Goal: Obtain resource: Obtain resource

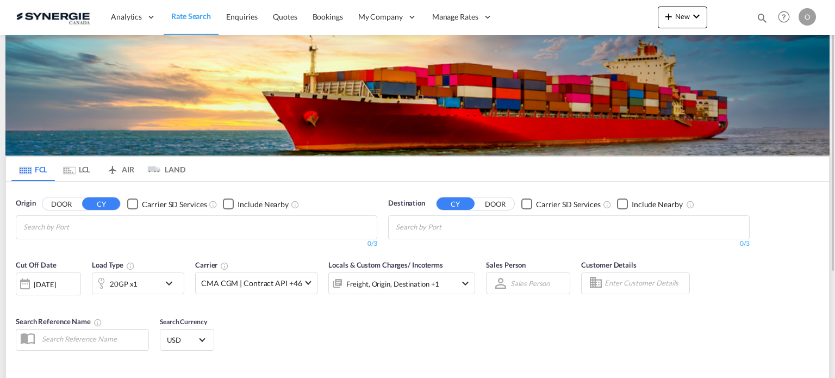
click at [760, 18] on md-icon "icon-magnify" at bounding box center [763, 18] width 12 height 12
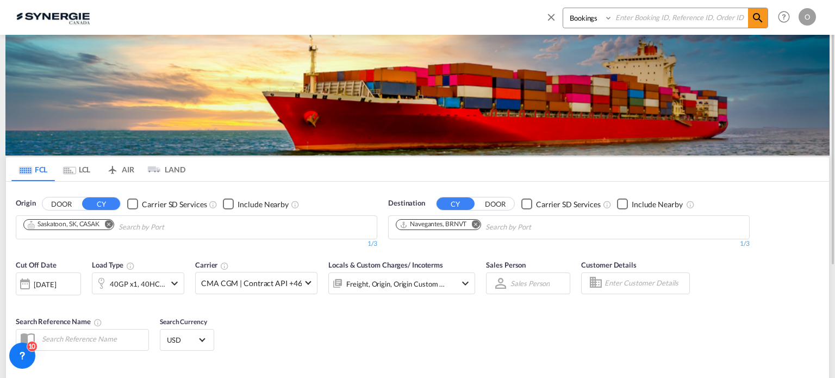
click at [585, 15] on select "Bookings Quotes Enquiries" at bounding box center [589, 18] width 52 height 20
select select "Quotes"
click at [563, 8] on select "Bookings Quotes Enquiries" at bounding box center [589, 18] width 52 height 20
click at [635, 15] on input at bounding box center [680, 17] width 135 height 19
paste input "SYC000014084"
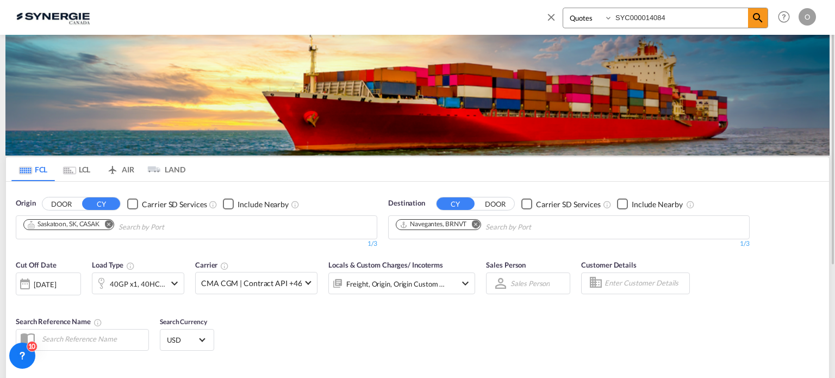
type input "SYC000014084"
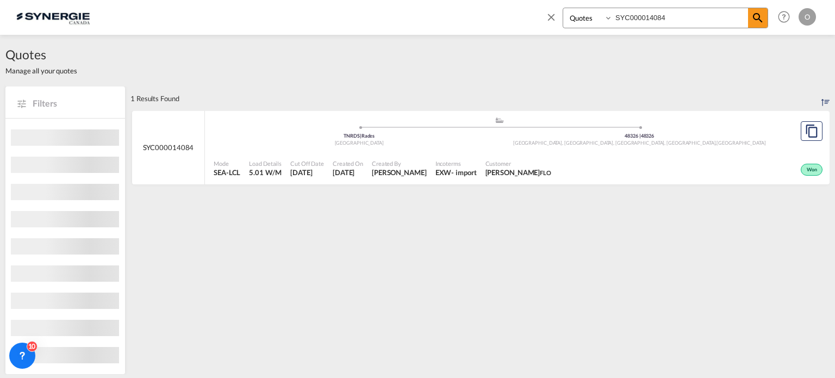
click at [616, 180] on div "Won" at bounding box center [691, 168] width 270 height 27
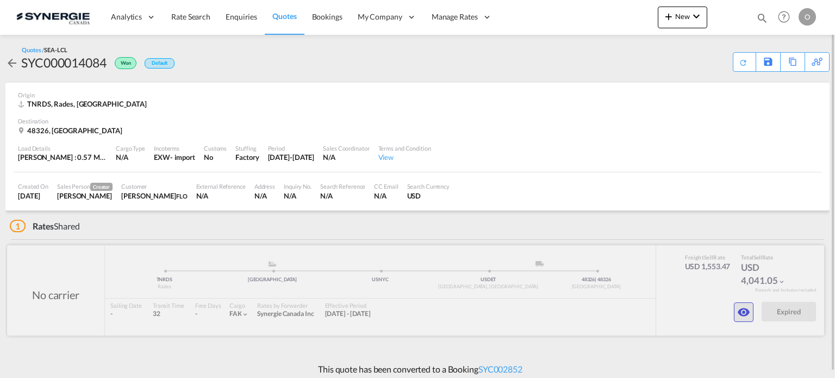
click at [736, 320] on button "button" at bounding box center [744, 312] width 20 height 20
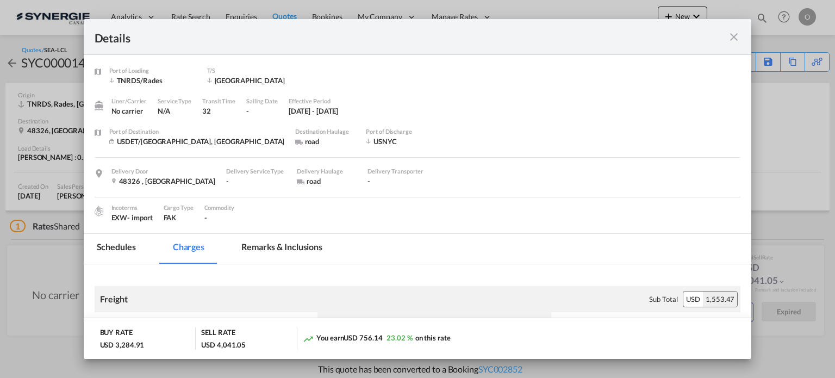
scroll to position [163, 0]
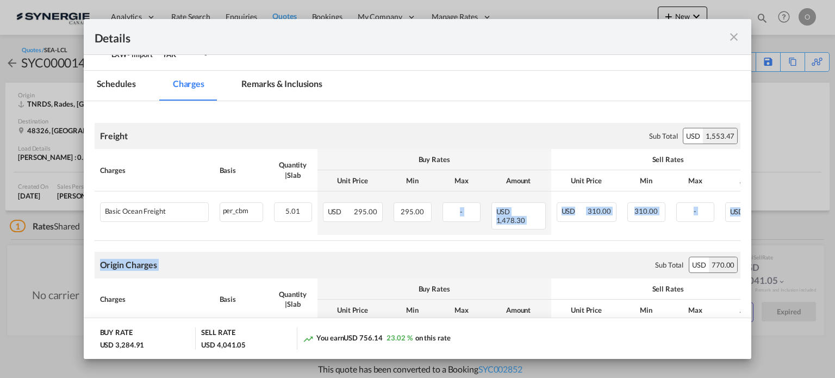
drag, startPoint x: 424, startPoint y: 232, endPoint x: 542, endPoint y: 239, distance: 118.2
click at [543, 232] on table "Charges Basis Quantity | Slab Buy Rates Sell Rates Comments Unit Price Min Max …" at bounding box center [462, 195] width 734 height 92
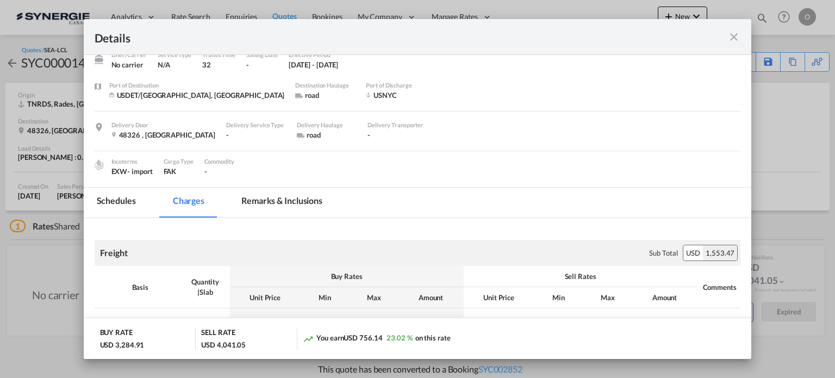
scroll to position [0, 0]
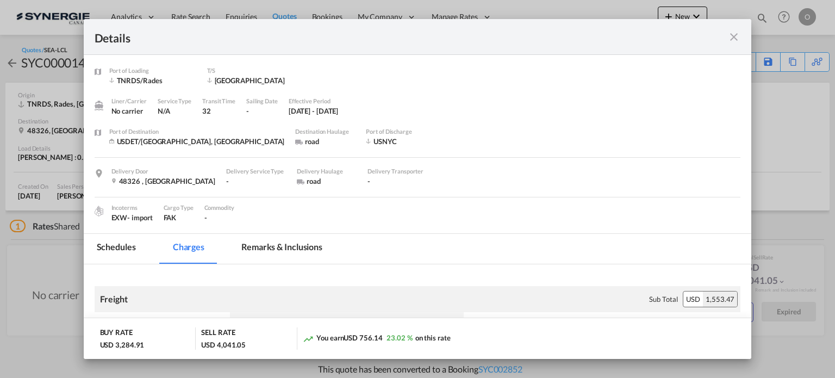
click at [293, 250] on md-tab-item "Remarks & Inclusions" at bounding box center [281, 249] width 107 height 30
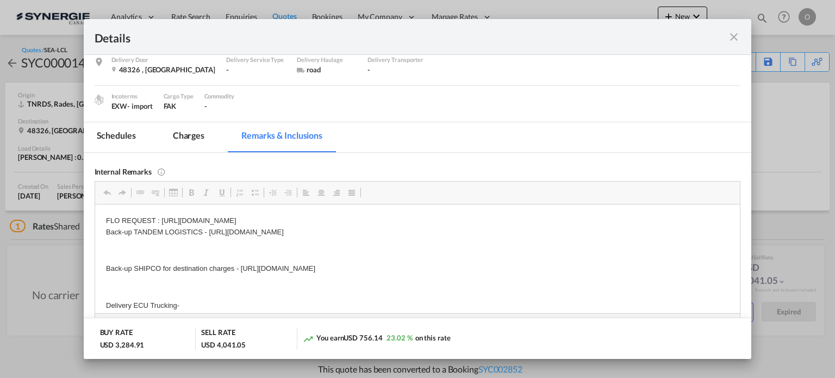
scroll to position [163, 0]
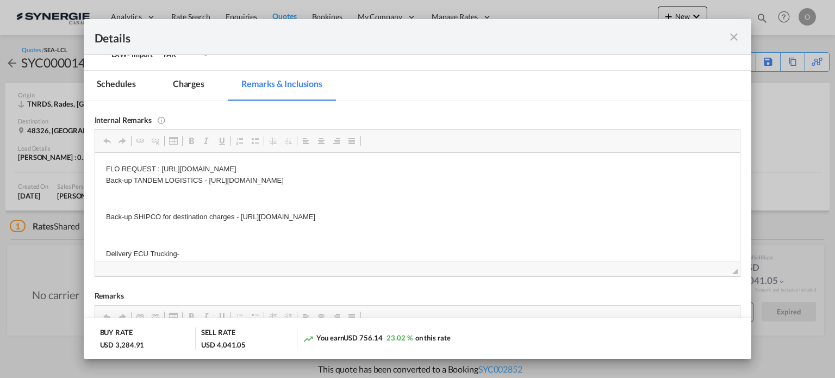
drag, startPoint x: 206, startPoint y: 182, endPoint x: 331, endPoint y: 181, distance: 124.6
drag, startPoint x: 522, startPoint y: 179, endPoint x: 206, endPoint y: 183, distance: 316.0
click at [206, 183] on p "FLO REQUEST : https://app.frontapp.com/open/cnv_q5xdrin?key=_bRECJEf14y8J-HuPYA…" at bounding box center [418, 174] width 624 height 23
copy p "https://app.frontapp.com/open/cnv_q6e9rpr?key=uQqwVzEimaD7X72JvD7eBNzX2qJlr_1M"
drag, startPoint x: 241, startPoint y: 218, endPoint x: 533, endPoint y: 216, distance: 291.5
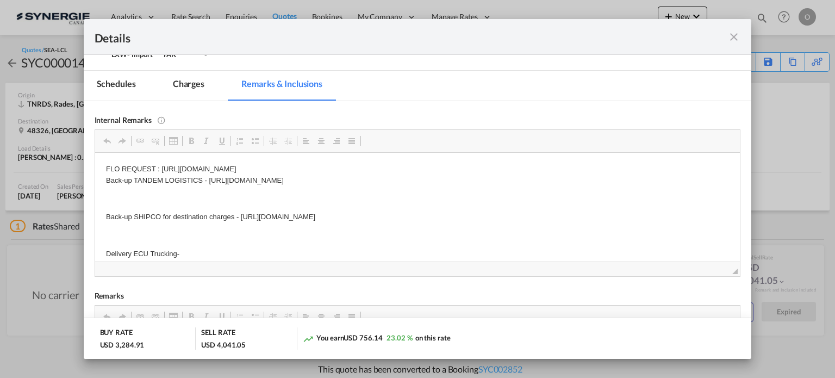
click at [533, 216] on p "Back-up SHIPCO for destination charges - https://app.frontapp.com/open/cnv_q1hs…" at bounding box center [418, 216] width 624 height 11
copy p "https://app.frontapp.com/open/cnv_q1hsakv?key=cYPRqO4xcZEiLT31Bgws2SRpqTdtKJ48"
click at [185, 83] on md-tab-item "Charges" at bounding box center [189, 86] width 58 height 30
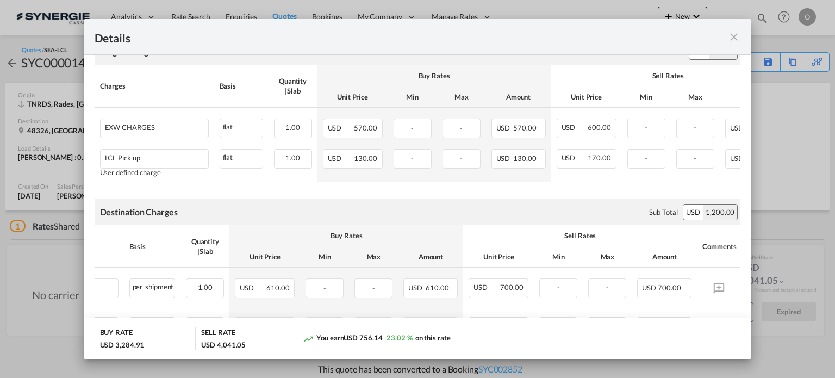
scroll to position [435, 0]
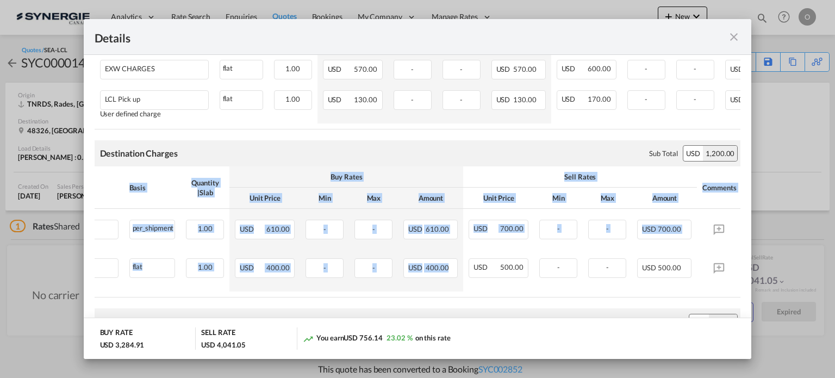
drag, startPoint x: 438, startPoint y: 292, endPoint x: 310, endPoint y: 295, distance: 128.4
click at [310, 295] on div "Charges Basis Quantity | Slab Buy Rates Sell Rates Comments Unit Price Min Max …" at bounding box center [418, 231] width 647 height 131
click at [337, 293] on table "Charges Basis Quantity | Slab Buy Rates Sell Rates Comments Unit Price Min Max …" at bounding box center [372, 231] width 737 height 131
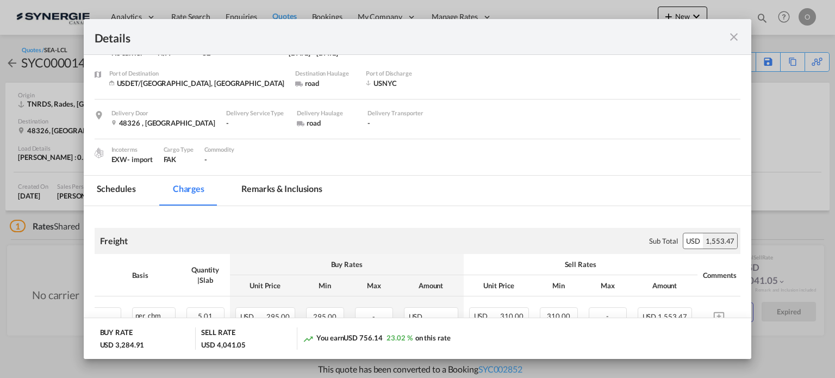
scroll to position [109, 0]
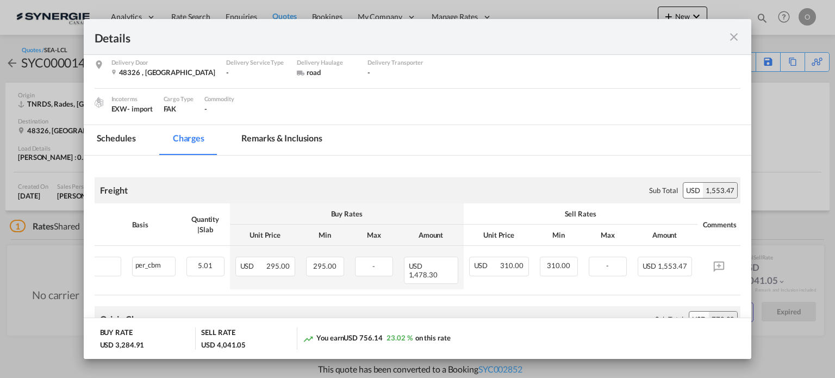
click at [278, 137] on md-tab-item "Remarks & Inclusions" at bounding box center [281, 140] width 107 height 30
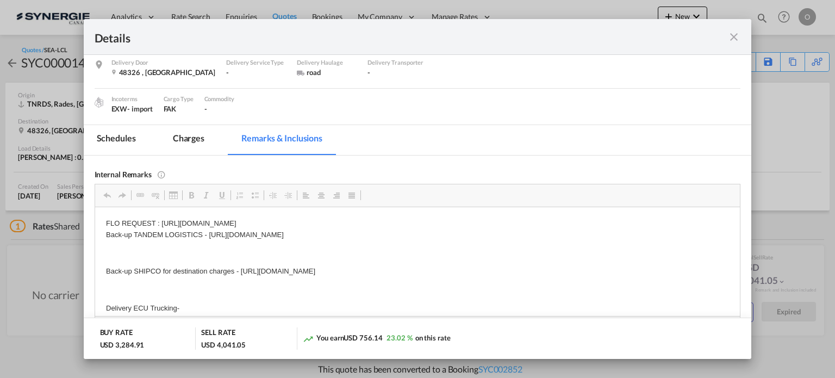
drag, startPoint x: 471, startPoint y: 220, endPoint x: 179, endPoint y: 220, distance: 291.5
drag, startPoint x: 163, startPoint y: 222, endPoint x: 472, endPoint y: 216, distance: 309.0
click at [472, 216] on html "FLO REQUEST : https://app.frontapp.com/open/cnv_q5xdrin?key=_bRECJEf14y8J-HuPYA…" at bounding box center [418, 266] width 646 height 118
copy p "https://app.frontapp.com/open/cnv_q5xdrin?key=_bRECJEf14y8J-HuPYAwxU5BiAaVAuP6"
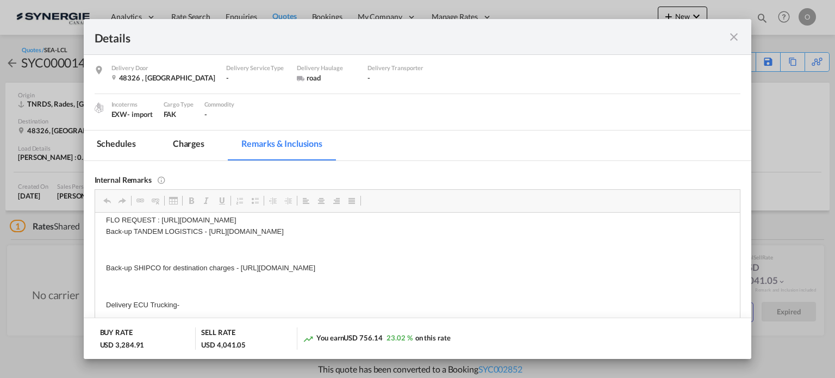
scroll to position [0, 0]
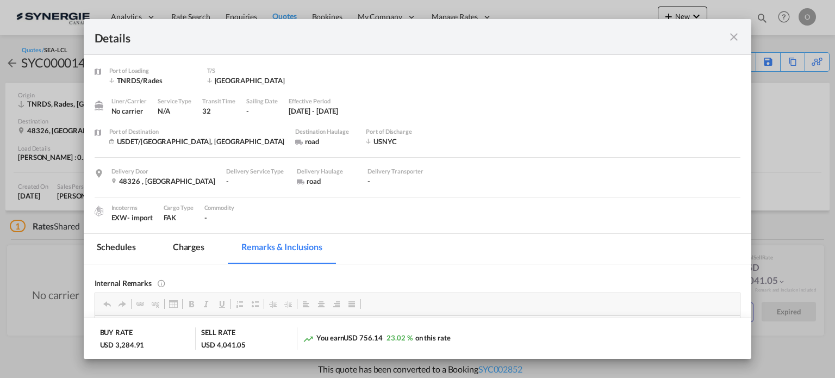
click at [202, 243] on md-tab-item "Charges" at bounding box center [189, 249] width 58 height 30
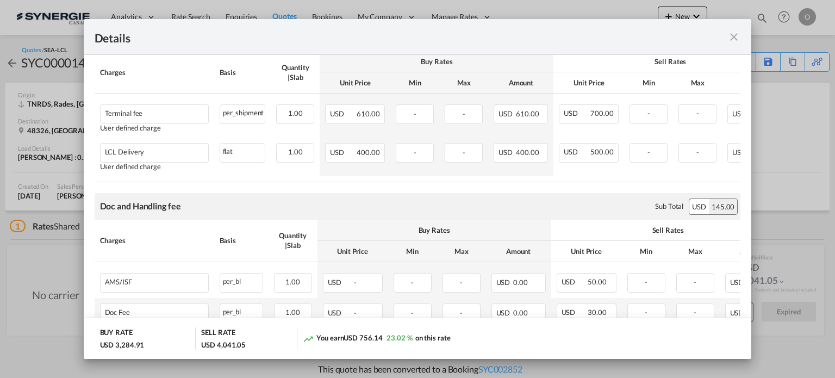
scroll to position [544, 0]
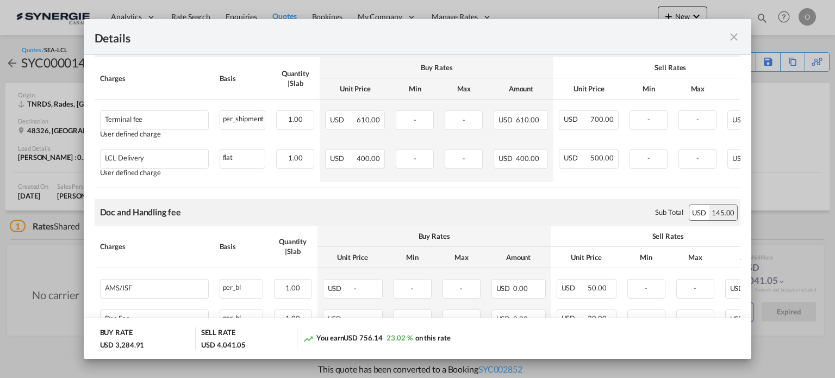
click at [736, 36] on md-icon "icon-close fg-AAA8AD m-0 cursor" at bounding box center [734, 36] width 13 height 13
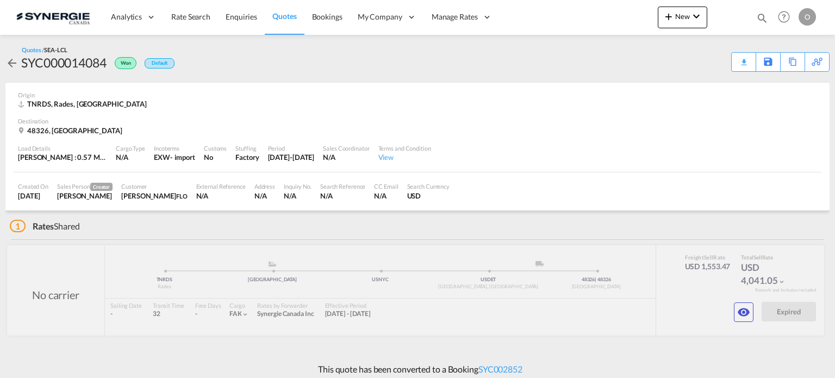
click at [764, 15] on div "Details Port of Loading TNRDS/Rades T/S BARCELONA Liner/Carrier No carrier Serv…" at bounding box center [417, 189] width 835 height 378
click at [764, 14] on md-icon "icon-magnify" at bounding box center [763, 18] width 12 height 12
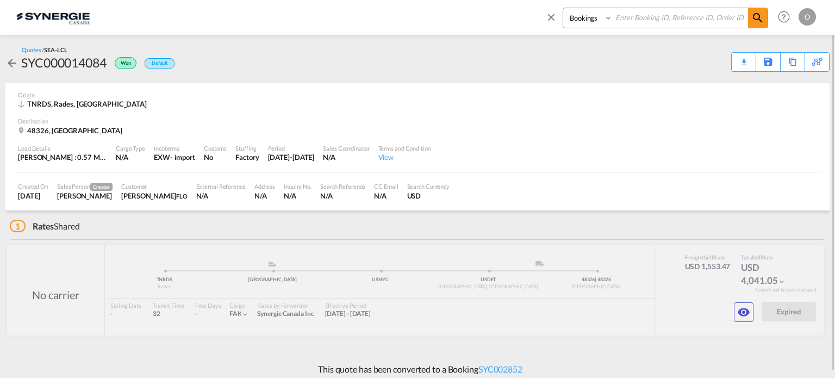
drag, startPoint x: 583, startPoint y: 17, endPoint x: 579, endPoint y: 26, distance: 10.0
click at [579, 17] on select "Bookings Quotes Enquiries" at bounding box center [589, 18] width 52 height 20
select select "Quotes"
click at [563, 8] on select "Bookings Quotes Enquiries" at bounding box center [589, 18] width 52 height 20
click at [655, 11] on input at bounding box center [680, 17] width 135 height 19
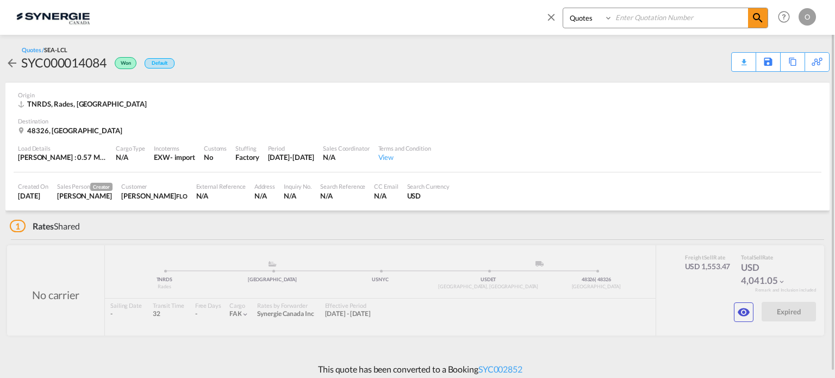
paste input "SYC000004435"
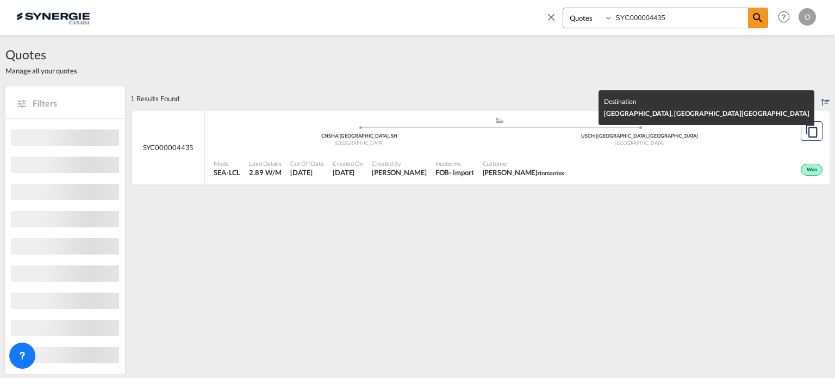
click at [607, 152] on div "Mode SEA-LCL Load Details 2.89 W/M Cut Off Date 24 Sep 2024 Created On 24 Sep 2…" at bounding box center [517, 168] width 625 height 33
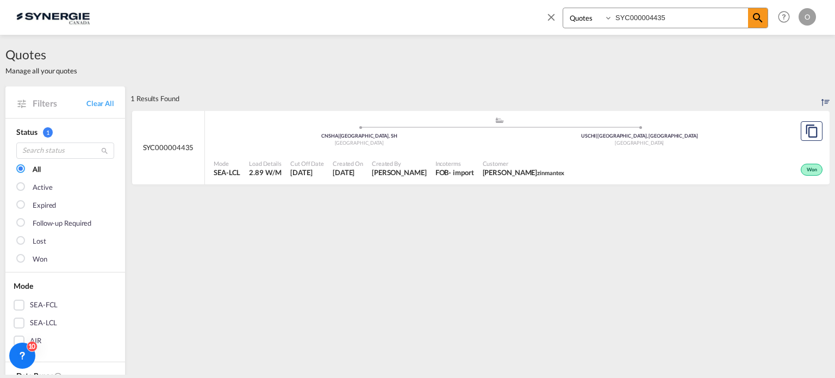
drag, startPoint x: 679, startPoint y: 18, endPoint x: 549, endPoint y: 17, distance: 130.0
click at [549, 17] on div "Bookings Quotes Enquiries SYC000004435" at bounding box center [657, 21] width 223 height 26
paste input "13002"
type input "SYC000013002"
click at [580, 160] on div "Expired" at bounding box center [703, 168] width 246 height 27
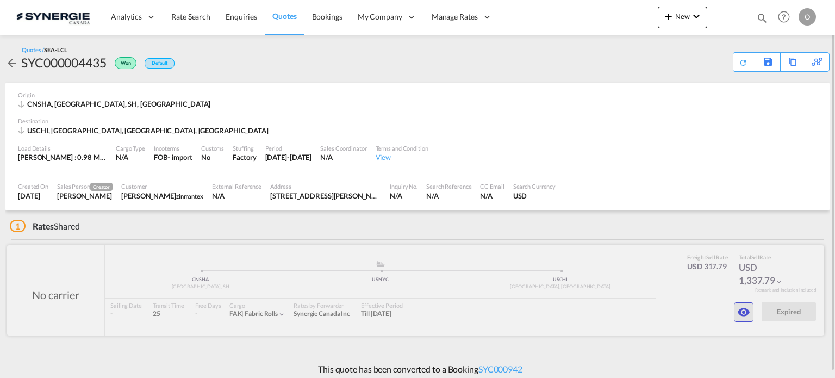
click at [753, 311] on button "button" at bounding box center [744, 312] width 20 height 20
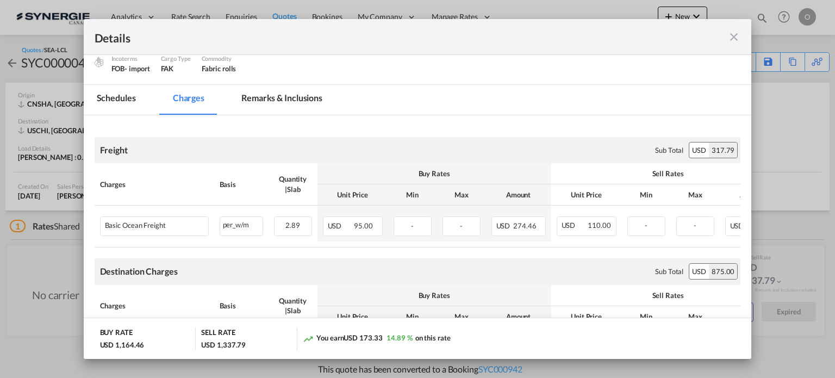
scroll to position [102, 0]
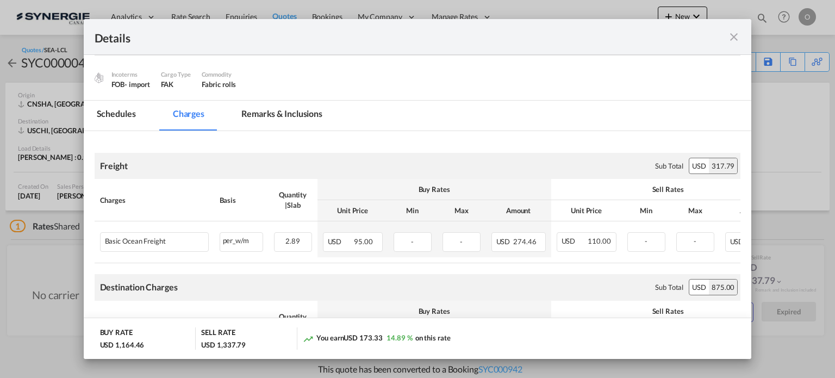
drag, startPoint x: 293, startPoint y: 113, endPoint x: 308, endPoint y: 123, distance: 18.4
click at [293, 113] on md-tab-item "Remarks & Inclusions" at bounding box center [281, 116] width 107 height 30
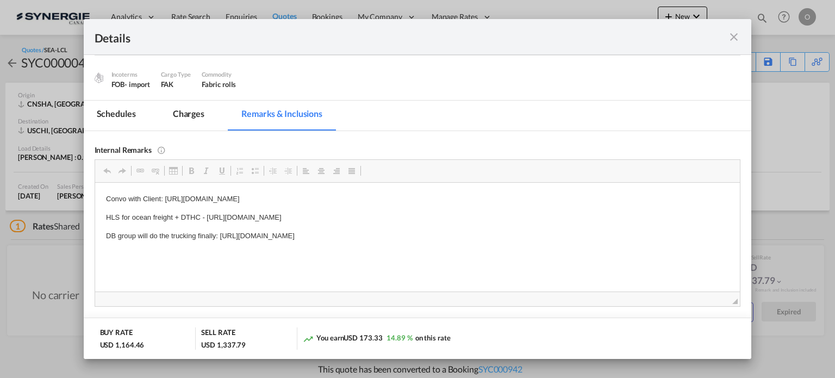
scroll to position [0, 0]
drag, startPoint x: 217, startPoint y: 236, endPoint x: 375, endPoint y: 232, distance: 158.3
drag, startPoint x: 532, startPoint y: 236, endPoint x: 220, endPoint y: 233, distance: 311.7
click at [220, 233] on p "DB group will do the trucking finally: https://app.frontapp.com/open/cnv_njsg1f…" at bounding box center [418, 235] width 624 height 11
copy p "https://app.frontapp.com/open/cnv_njsg1fz?key=PCL-7kaqpTGn9DK8ZQhP-j1P4OFqKVZc"
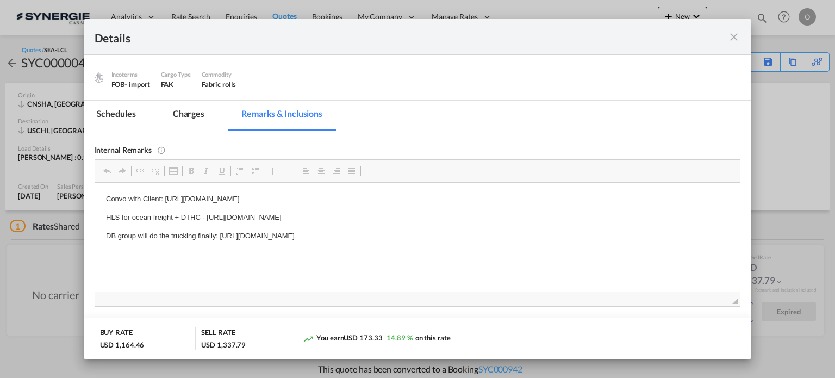
click at [731, 41] on md-icon "icon-close fg-AAA8AD m-0 cursor" at bounding box center [734, 36] width 13 height 13
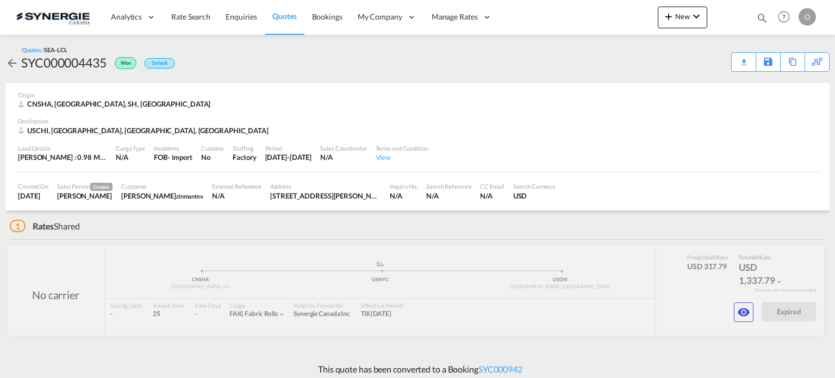
scroll to position [48, 0]
click at [761, 17] on md-icon "icon-magnify" at bounding box center [763, 18] width 12 height 12
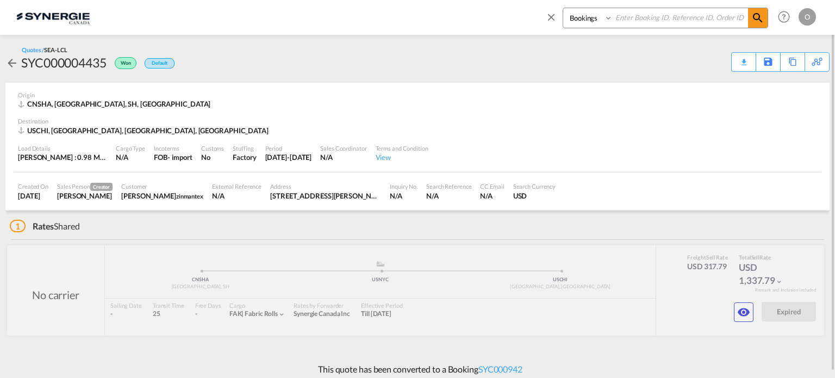
click at [583, 20] on select "Bookings Quotes Enquiries" at bounding box center [589, 18] width 52 height 20
select select "Quotes"
click at [563, 8] on select "Bookings Quotes Enquiries" at bounding box center [589, 18] width 52 height 20
click at [670, 26] on input at bounding box center [680, 17] width 135 height 19
paste input "SYC000015060"
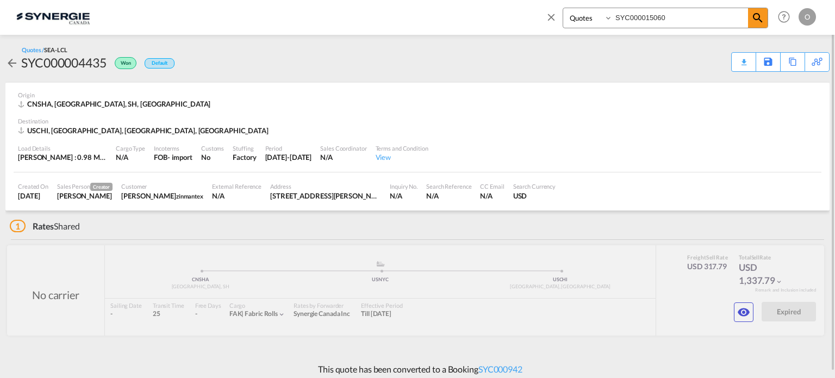
type input "SYC000015060"
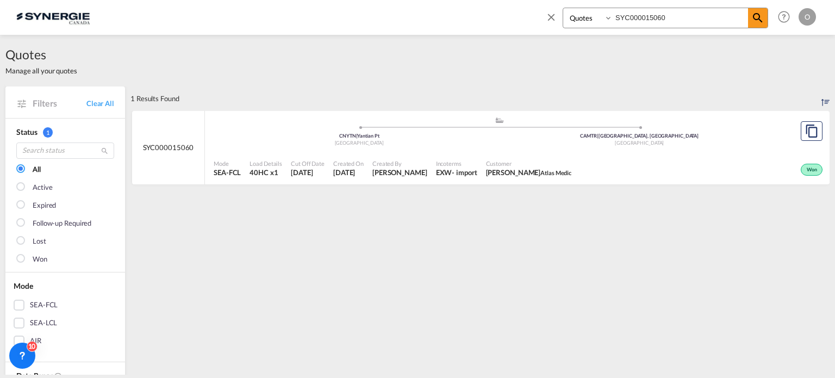
click at [364, 172] on span "25 Sep 2025" at bounding box center [348, 173] width 30 height 10
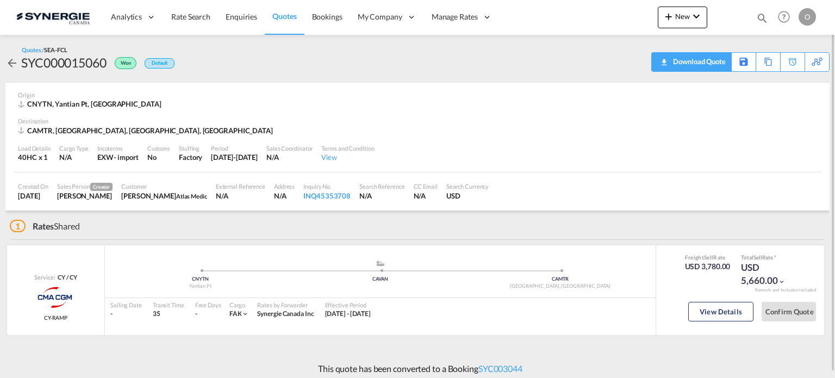
click at [717, 65] on div "Download Quote" at bounding box center [698, 61] width 55 height 17
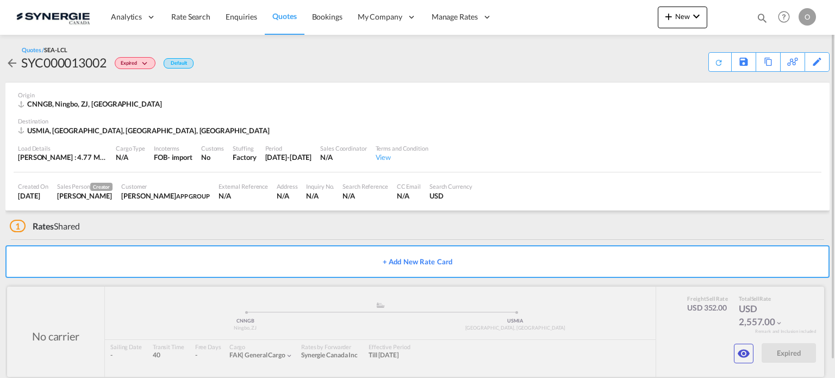
click at [748, 344] on button "button" at bounding box center [744, 354] width 20 height 20
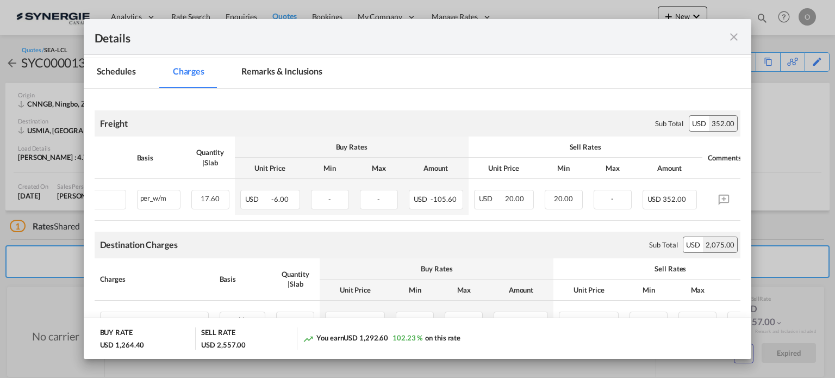
scroll to position [141, 0]
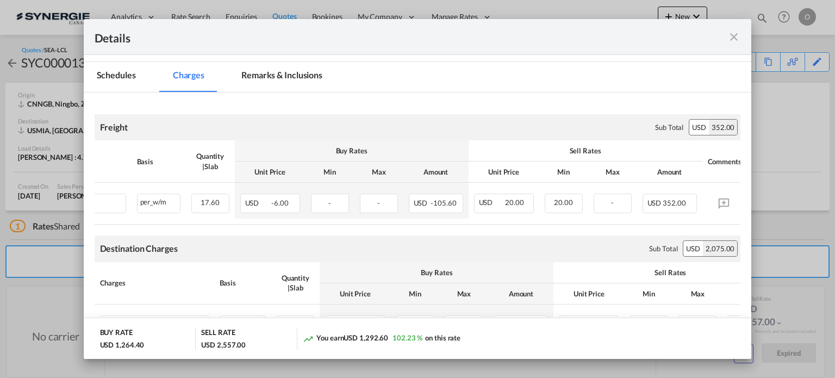
drag, startPoint x: 268, startPoint y: 83, endPoint x: 308, endPoint y: 163, distance: 89.3
click at [269, 83] on md-tab-item "Remarks & Inclusions" at bounding box center [281, 77] width 107 height 30
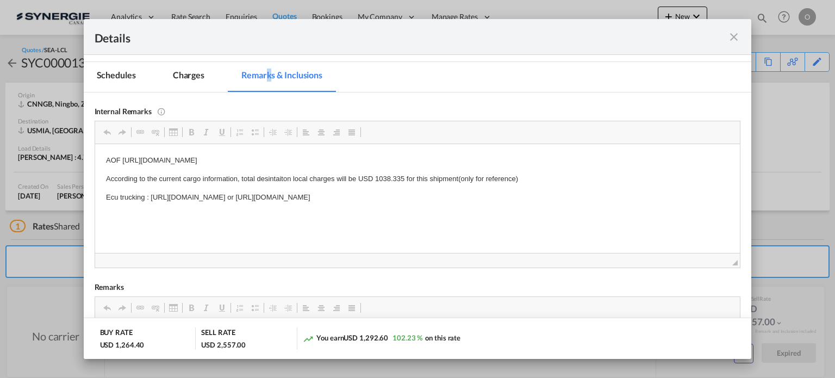
scroll to position [0, 0]
drag, startPoint x: 150, startPoint y: 197, endPoint x: 298, endPoint y: 196, distance: 147.9
click at [310, 203] on p "Ecu trucking : https://app.frontapp.com/open/msg_1g9fikjz?key=2f_E1Zv39Jknzs5fd…" at bounding box center [418, 196] width 624 height 11
drag, startPoint x: 152, startPoint y: 195, endPoint x: 587, endPoint y: 193, distance: 435.1
click at [587, 193] on p "Ecu trucking : [URL][DOMAIN_NAME] or [URL][DOMAIN_NAME]" at bounding box center [418, 196] width 624 height 11
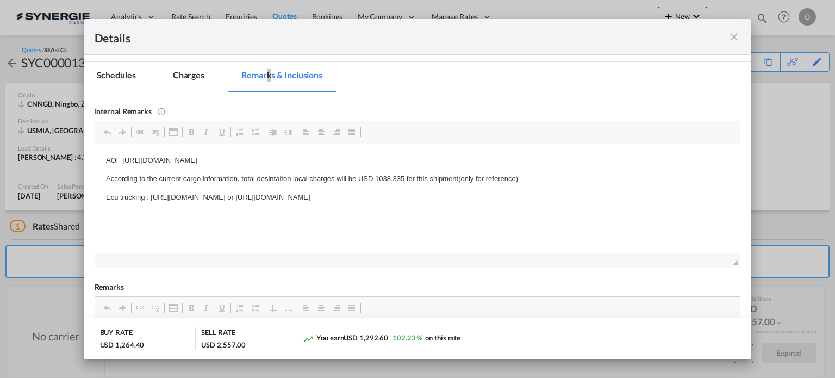
copy p "https://app.frontapp.com/open/msg_1g9fikjz?key=2f_E1Zv39Jknzs5fdnpfOKEVXHiwQ5E5…"
drag, startPoint x: 433, startPoint y: 197, endPoint x: 151, endPoint y: 197, distance: 281.7
click at [151, 197] on p "Ecu trucking : https://app.frontapp.com/open/msg_1g9fikjz?key=2f_E1Zv39Jknzs5fd…" at bounding box center [418, 196] width 624 height 11
copy p "https://app.frontapp.com/open/msg_1g9fikjz?key=2f_E1Zv39Jknzs5fdnpfOKEVXHiwQ5E5"
drag, startPoint x: 177, startPoint y: 69, endPoint x: 239, endPoint y: 18, distance: 80.4
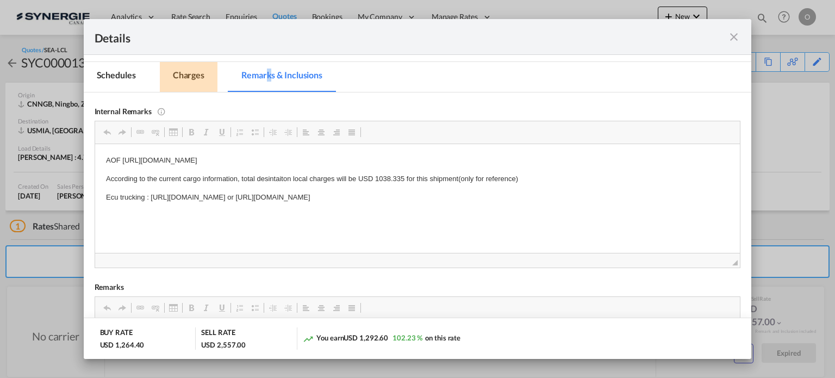
click at [177, 69] on md-tab-item "Charges" at bounding box center [189, 77] width 58 height 30
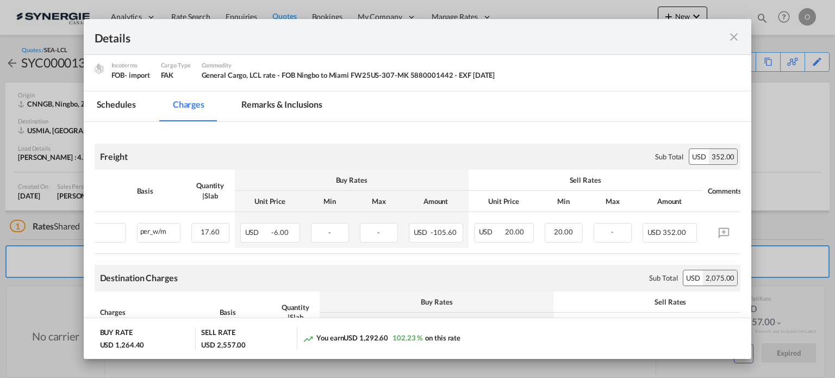
scroll to position [54, 0]
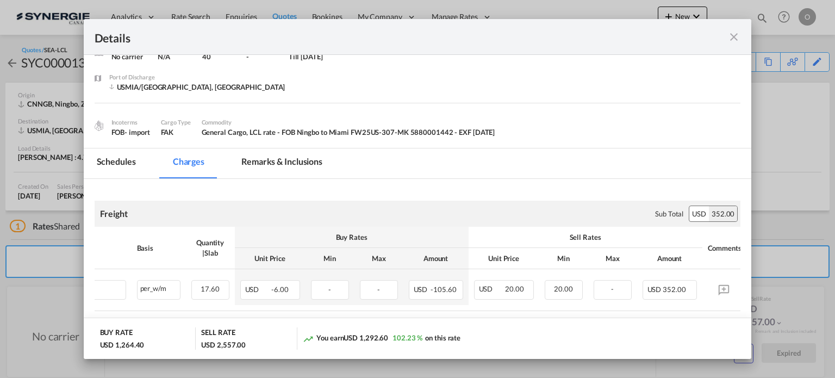
click at [727, 39] on div "Port of Loading ..." at bounding box center [709, 37] width 65 height 14
click at [735, 35] on md-icon "icon-close fg-AAA8AD m-0 cursor" at bounding box center [734, 36] width 13 height 13
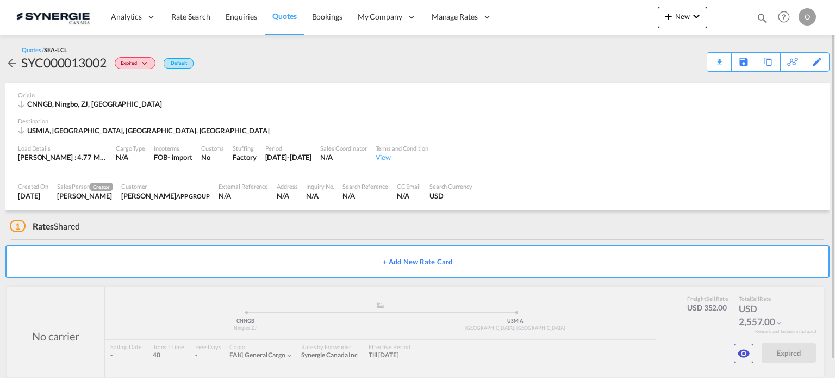
click at [760, 18] on md-icon "icon-magnify" at bounding box center [763, 18] width 12 height 12
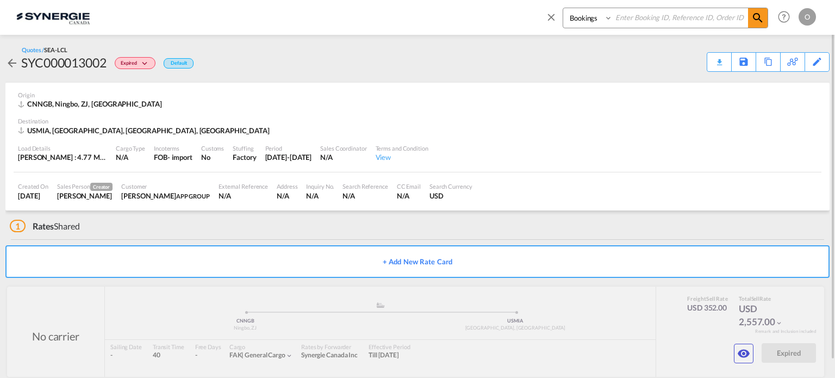
drag, startPoint x: 579, startPoint y: 14, endPoint x: 587, endPoint y: 26, distance: 14.5
click at [579, 14] on select "Bookings Quotes Enquiries" at bounding box center [589, 18] width 52 height 20
select select "Quotes"
click at [563, 8] on select "Bookings Quotes Enquiries" at bounding box center [589, 18] width 52 height 20
click at [641, 18] on input at bounding box center [680, 17] width 135 height 19
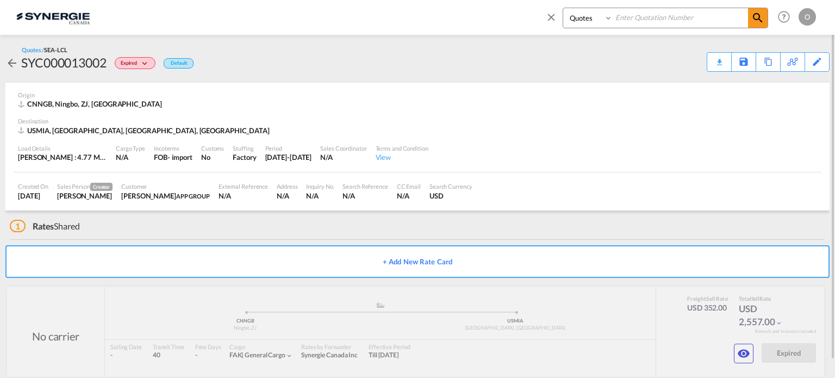
paste input "SYC000013002"
type input "SYC000013002"
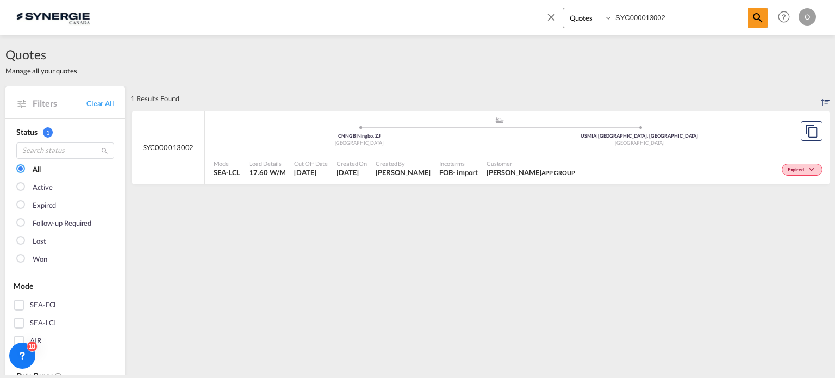
click at [363, 139] on div "CNNGB | Ningbo, ZJ" at bounding box center [359, 136] width 281 height 7
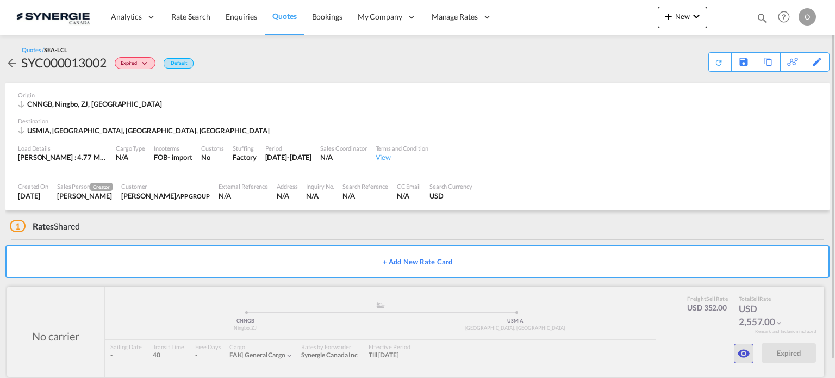
click at [744, 350] on md-icon "icon-eye" at bounding box center [744, 353] width 13 height 13
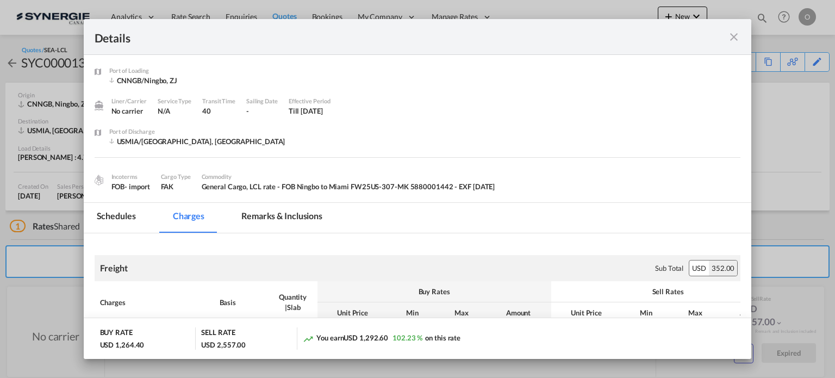
drag, startPoint x: 388, startPoint y: 341, endPoint x: 476, endPoint y: 345, distance: 88.2
click at [476, 345] on div "You earn USD 1,292.60 102.23 % on this rate" at bounding box center [522, 338] width 438 height 22
click at [368, 346] on div "You earn USD 1,292.60 102.23 % on this rate" at bounding box center [522, 338] width 438 height 22
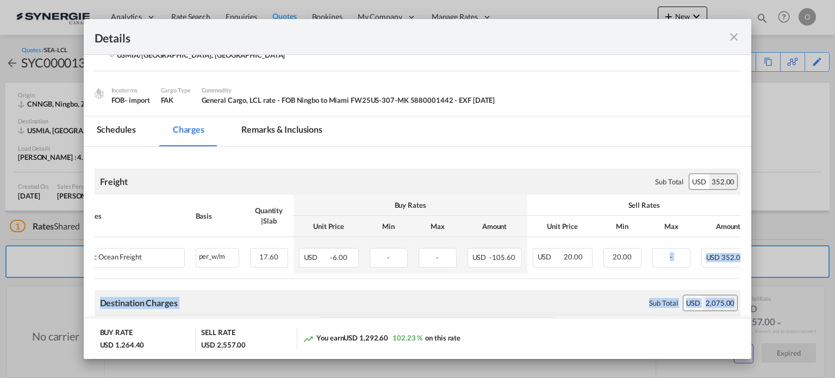
scroll to position [0, 96]
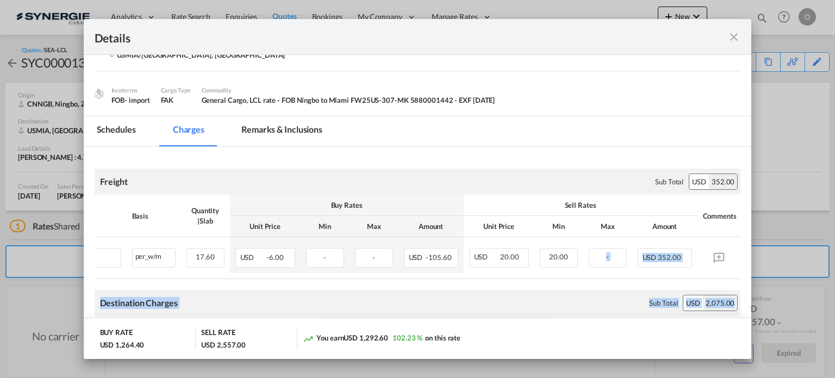
drag, startPoint x: 653, startPoint y: 277, endPoint x: 728, endPoint y: 280, distance: 75.6
drag, startPoint x: 609, startPoint y: 159, endPoint x: 648, endPoint y: 198, distance: 55.0
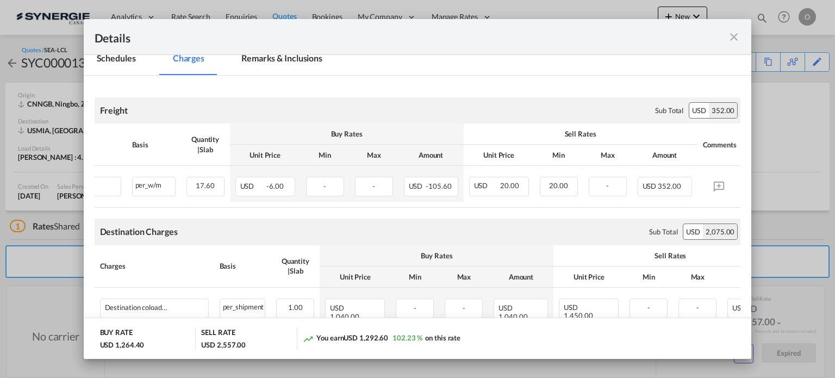
scroll to position [86, 0]
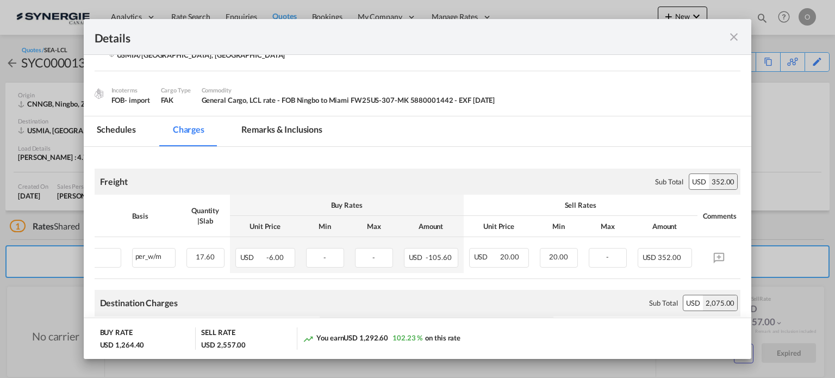
drag, startPoint x: 292, startPoint y: 129, endPoint x: 318, endPoint y: 167, distance: 45.7
click at [292, 129] on md-tab-item "Remarks & Inclusions" at bounding box center [281, 131] width 107 height 30
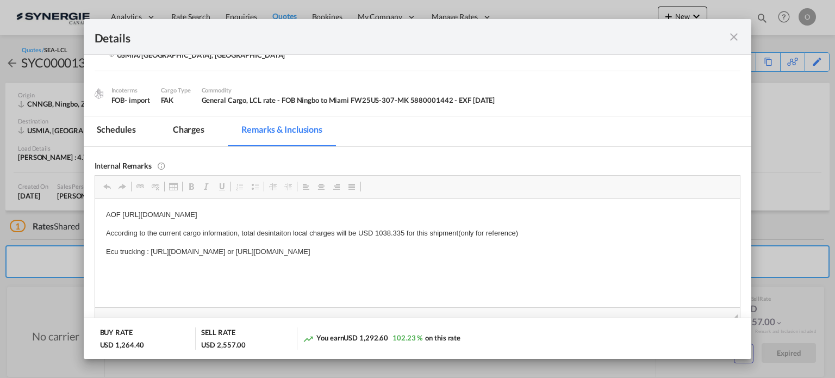
click at [190, 126] on md-tab-item "Charges" at bounding box center [189, 131] width 58 height 30
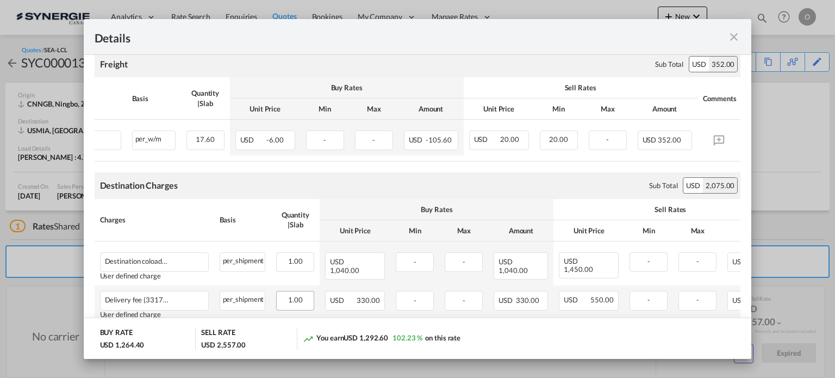
scroll to position [250, 0]
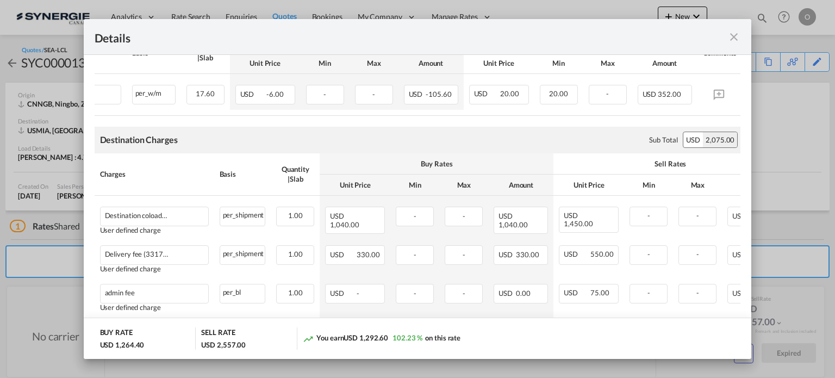
click at [735, 41] on md-icon "icon-close fg-AAA8AD m-0 cursor" at bounding box center [734, 36] width 13 height 13
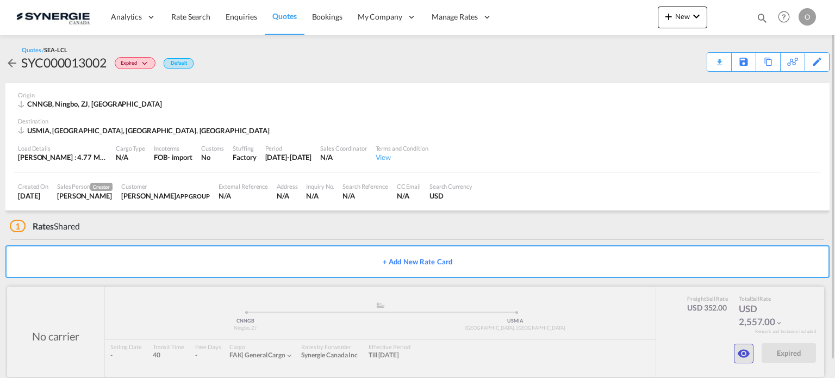
click at [738, 345] on button "button" at bounding box center [744, 354] width 20 height 20
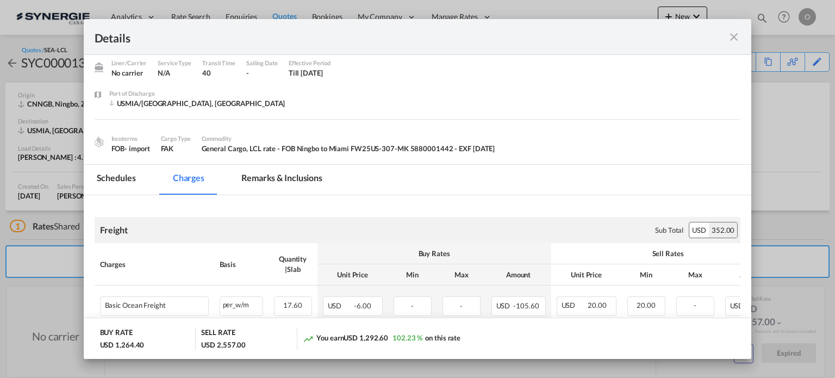
scroll to position [54, 0]
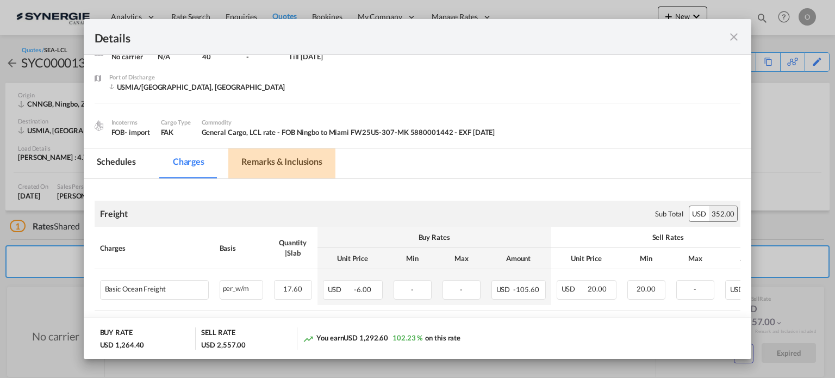
click at [323, 163] on md-tab-item "Remarks & Inclusions" at bounding box center [281, 163] width 107 height 30
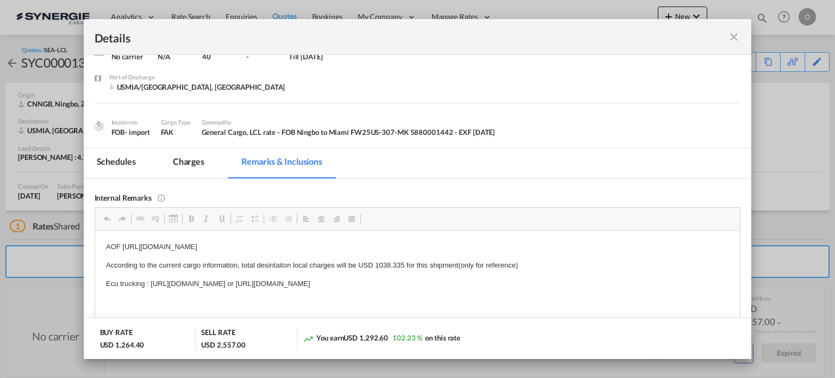
scroll to position [109, 0]
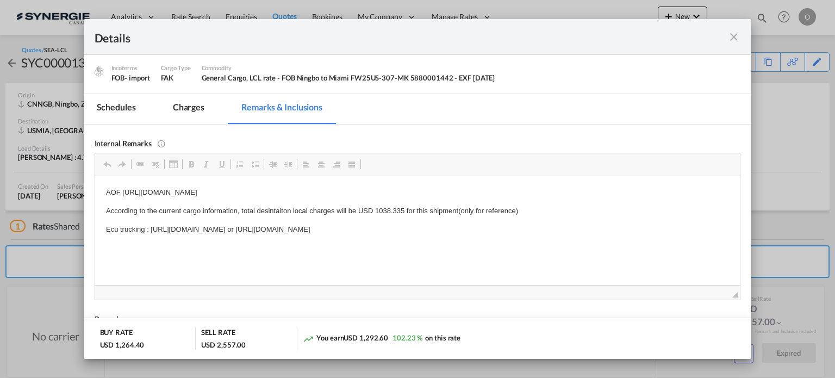
drag, startPoint x: 433, startPoint y: 227, endPoint x: 208, endPoint y: 226, distance: 225.2
drag, startPoint x: 433, startPoint y: 227, endPoint x: 151, endPoint y: 218, distance: 282.4
click at [151, 218] on body "AOF https://app.frontapp.com/open/msg_1g5vm58v?key=v8ToECv09F1q6CAGsvs_ooBfDHau…" at bounding box center [418, 211] width 624 height 48
copy p "https://app.frontapp.com/open/msg_1g9fikjz?key=2f_E1Zv39Jknzs5fdnpfOKEVXHiwQ5E5"
click at [739, 39] on md-icon "icon-close fg-AAA8AD m-0 cursor" at bounding box center [734, 36] width 13 height 13
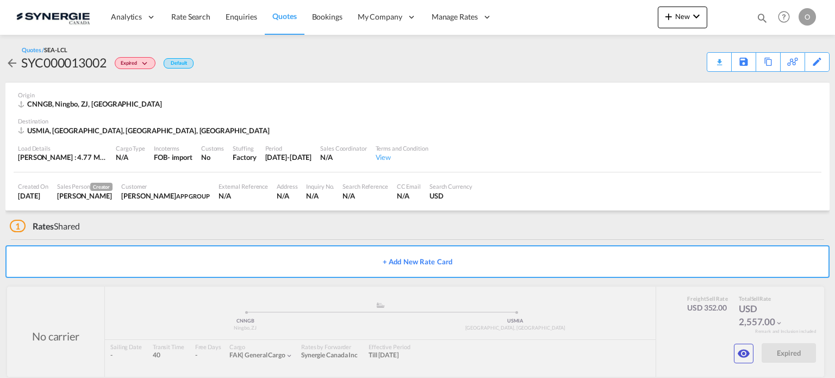
scroll to position [48, 0]
click at [759, 16] on md-icon "icon-magnify" at bounding box center [763, 18] width 12 height 12
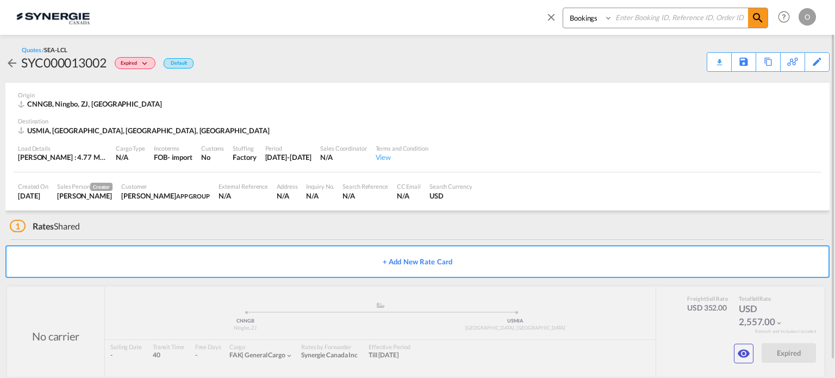
click at [593, 19] on select "Bookings Quotes Enquiries" at bounding box center [589, 18] width 52 height 20
select select "Quotes"
click at [563, 8] on select "Bookings Quotes Enquiries" at bounding box center [589, 18] width 52 height 20
click at [662, 20] on input at bounding box center [680, 17] width 135 height 19
paste input "SYC000013375"
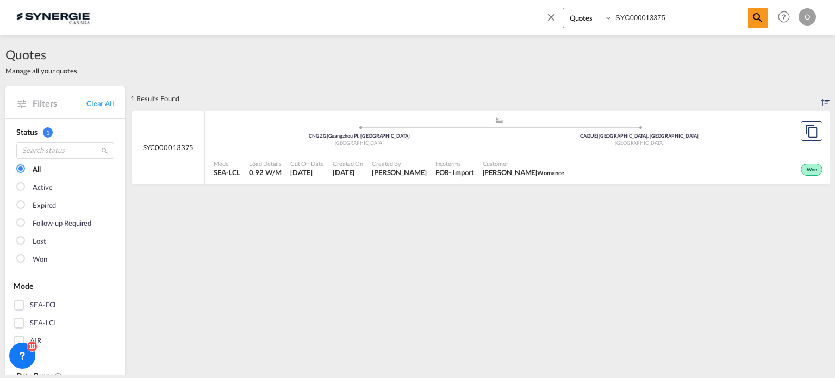
click at [547, 160] on span "Customer" at bounding box center [524, 163] width 82 height 8
drag, startPoint x: 669, startPoint y: 11, endPoint x: 542, endPoint y: 8, distance: 127.3
click at [542, 8] on div "Bookings Quotes Enquiries SYC000013375 Help Resources Product Release O My Prof…" at bounding box center [679, 17] width 280 height 34
paste input "2853"
click at [538, 169] on span "HLC bike" at bounding box center [549, 172] width 23 height 7
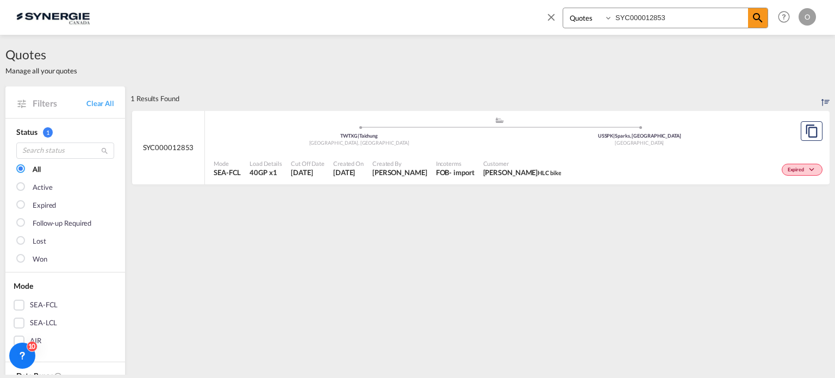
drag, startPoint x: 683, startPoint y: 14, endPoint x: 524, endPoint y: 9, distance: 158.3
click at [524, 9] on div "Bookings Quotes Enquiries SYC000012853 Help Resources Product Release O My Prof…" at bounding box center [417, 17] width 803 height 34
paste input "439"
type input "SYC000012439"
click at [621, 155] on div "Expired" at bounding box center [696, 168] width 260 height 27
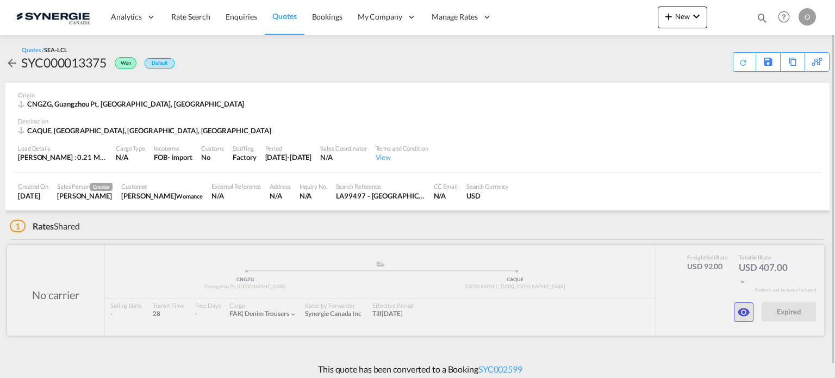
click at [738, 319] on button "button" at bounding box center [744, 312] width 20 height 20
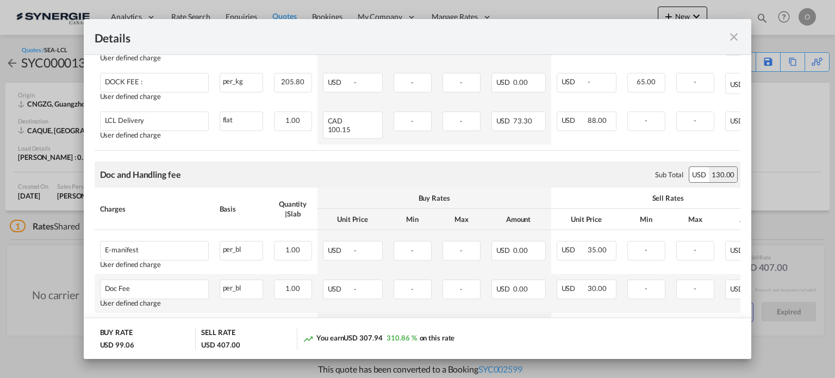
scroll to position [390, 0]
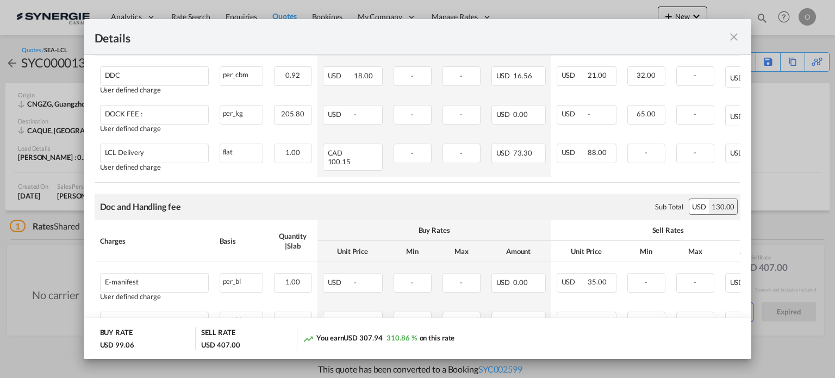
click at [733, 41] on md-icon "icon-close fg-AAA8AD m-0 cursor" at bounding box center [734, 36] width 13 height 13
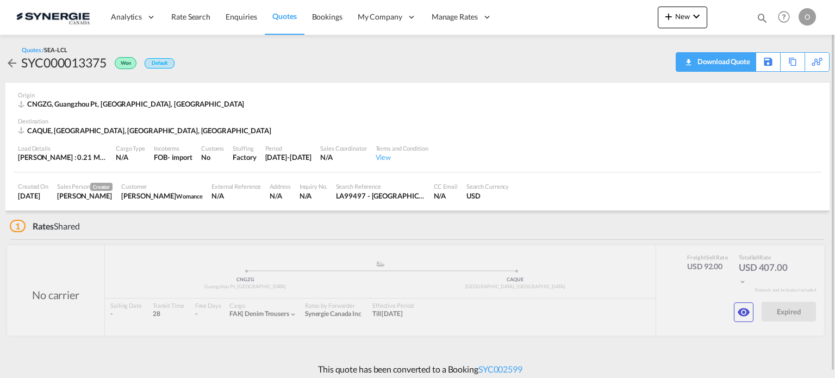
click at [738, 67] on div "Download Quote" at bounding box center [722, 61] width 55 height 17
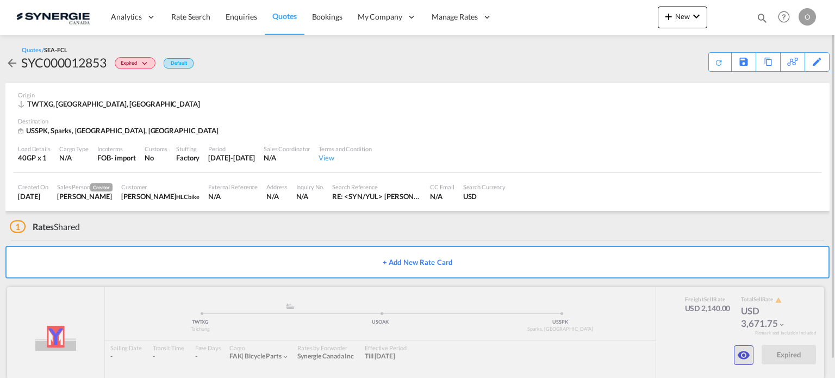
click at [750, 349] on md-icon "icon-eye" at bounding box center [744, 355] width 13 height 13
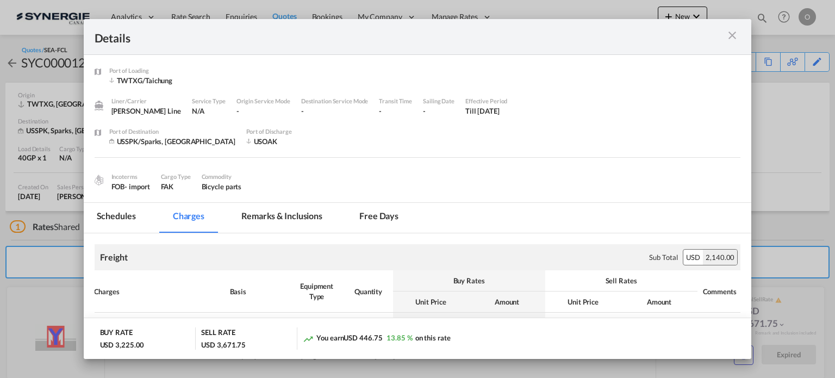
click at [729, 39] on md-icon "icon-close m-3 fg-AAA8AD cursor" at bounding box center [732, 35] width 13 height 13
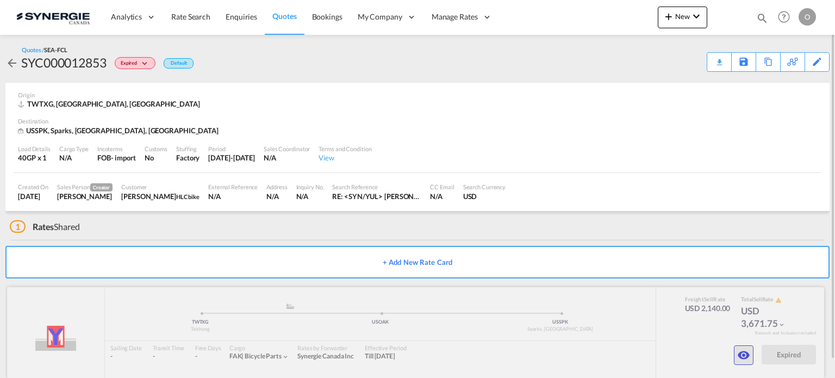
click at [744, 352] on md-icon "icon-eye" at bounding box center [744, 355] width 13 height 13
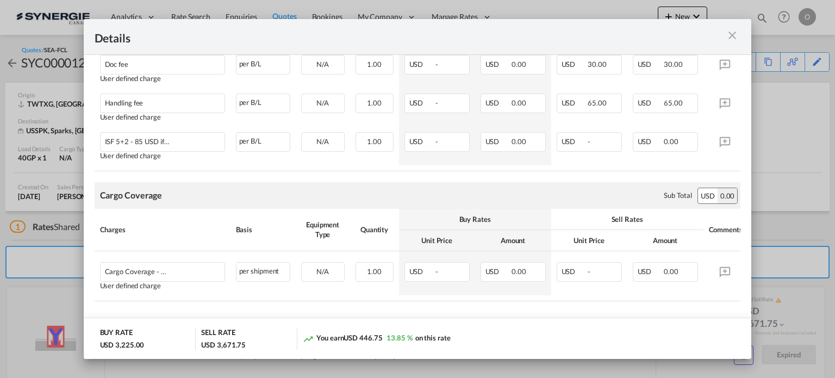
scroll to position [612, 0]
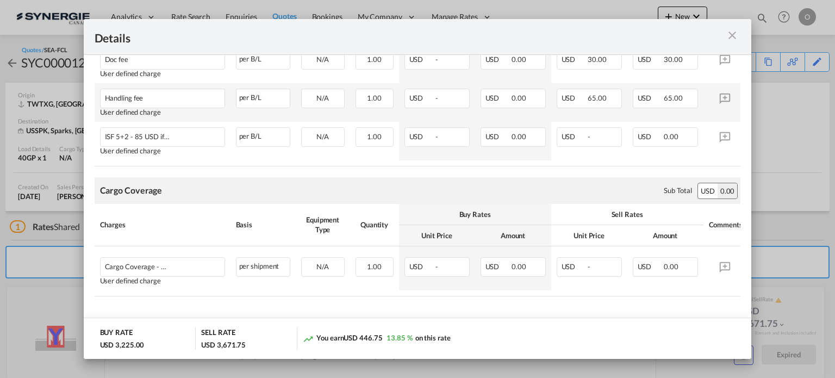
drag, startPoint x: 764, startPoint y: 128, endPoint x: 679, endPoint y: 104, distance: 88.2
click at [764, 128] on div "Details Port of [GEOGRAPHIC_DATA] TWTXG/Taichung Liner/Carrier [PERSON_NAME] Li…" at bounding box center [417, 189] width 835 height 378
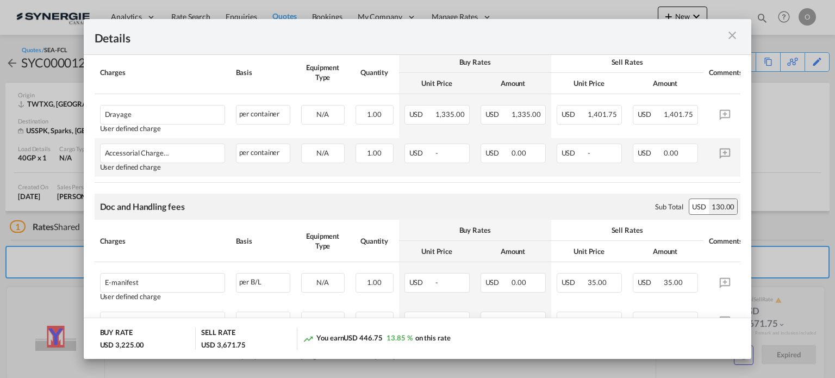
scroll to position [123, 0]
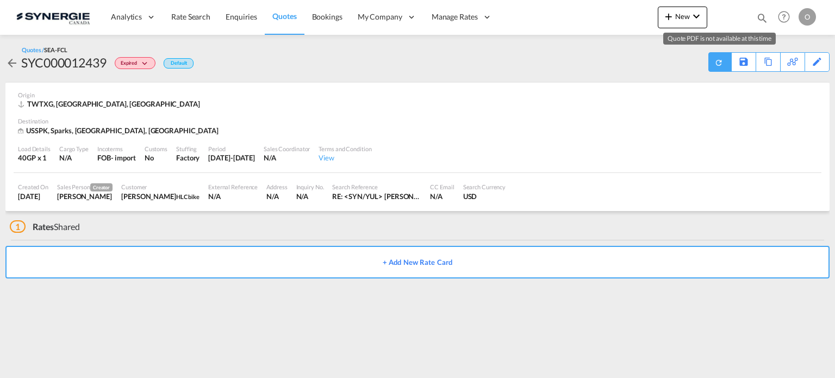
click at [717, 62] on md-icon "icon-refresh" at bounding box center [719, 63] width 12 height 12
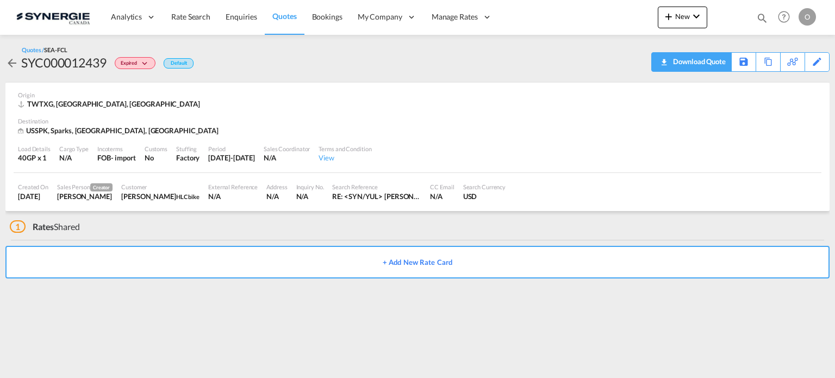
click at [714, 69] on div "Download Quote" at bounding box center [698, 61] width 55 height 17
click at [0, 0] on div "Download Quote" at bounding box center [0, 0] width 0 height 0
